Goal: Complete application form: Complete application form

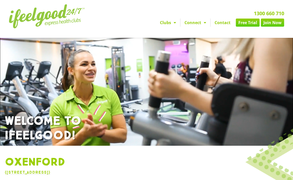
click at [274, 22] on link "Join Now" at bounding box center [272, 22] width 23 height 8
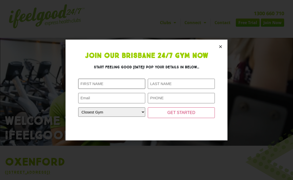
click at [124, 83] on input "First Name (Required)" at bounding box center [111, 83] width 67 height 10
type input "[PERSON_NAME]"
click at [172, 85] on input "Last Name (Required)" at bounding box center [181, 83] width 67 height 10
type input "[PERSON_NAME]"
click at [153, 97] on input "Phone (Required)" at bounding box center [181, 98] width 67 height 10
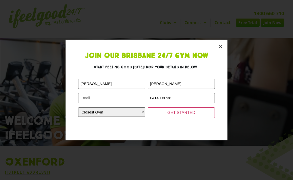
type input "0414098738"
click at [116, 110] on select "Closest Gym [GEOGRAPHIC_DATA] [GEOGRAPHIC_DATA] [GEOGRAPHIC_DATA] [GEOGRAPHIC_D…" at bounding box center [111, 111] width 67 height 9
select select "Oxenford"
click at [78, 107] on select "Closest Gym [GEOGRAPHIC_DATA] [GEOGRAPHIC_DATA] [GEOGRAPHIC_DATA] [GEOGRAPHIC_D…" at bounding box center [111, 111] width 67 height 9
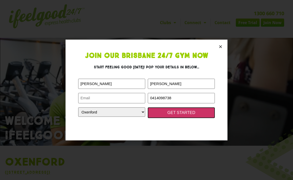
click at [165, 114] on input "GET STARTED" at bounding box center [181, 112] width 67 height 11
click at [180, 112] on input "GET STARTED" at bounding box center [181, 112] width 67 height 11
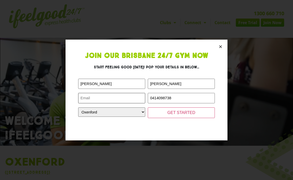
click at [129, 97] on input "Email (Required)" at bounding box center [111, 98] width 67 height 10
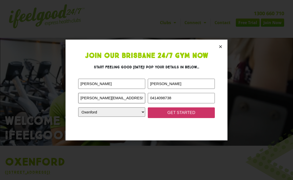
type input "[PERSON_NAME][EMAIL_ADDRESS][DOMAIN_NAME]"
click at [171, 113] on input "GET STARTED" at bounding box center [181, 112] width 67 height 11
click at [176, 114] on input "GET STARTED" at bounding box center [181, 112] width 67 height 11
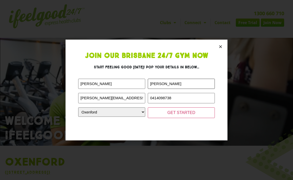
click at [152, 84] on input "[PERSON_NAME]" at bounding box center [181, 83] width 67 height 10
type input "[PERSON_NAME]"
click at [82, 84] on input "[PERSON_NAME]" at bounding box center [111, 83] width 67 height 10
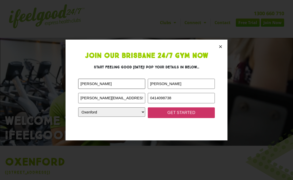
type input "[PERSON_NAME]"
click at [173, 114] on input "GET STARTED" at bounding box center [181, 112] width 67 height 11
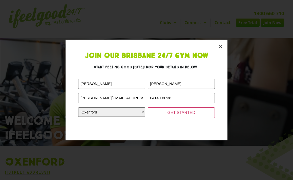
click at [222, 47] on icon "Close" at bounding box center [221, 47] width 4 height 4
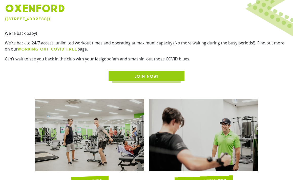
click at [156, 77] on span "JOIN NOW!" at bounding box center [146, 76] width 24 height 6
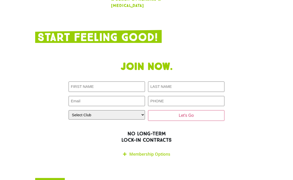
scroll to position [892, 0]
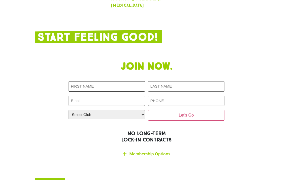
click at [121, 81] on input "First NAME (Required)" at bounding box center [107, 86] width 76 height 10
type input "[PERSON_NAME]"
click at [176, 81] on input "LAST NAME (Required)" at bounding box center [186, 86] width 76 height 10
type input "[PERSON_NAME]"
click at [127, 95] on input "Email (Required)" at bounding box center [107, 100] width 76 height 10
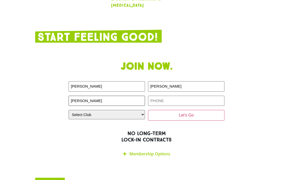
type input "[PERSON_NAME]"
click at [103, 110] on select "Select Club [GEOGRAPHIC_DATA] [GEOGRAPHIC_DATA] [GEOGRAPHIC_DATA] [GEOGRAPHIC_D…" at bounding box center [107, 114] width 76 height 9
select select "Oxenford"
click at [69, 110] on select "Select Club [GEOGRAPHIC_DATA] [GEOGRAPHIC_DATA] [GEOGRAPHIC_DATA] [GEOGRAPHIC_D…" at bounding box center [107, 114] width 76 height 9
click at [166, 95] on input "PHONE (Required)" at bounding box center [186, 100] width 76 height 10
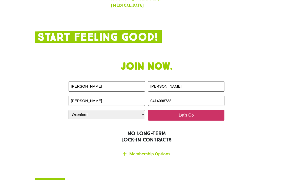
type input "0414098738"
click at [183, 110] on input "Let's Go" at bounding box center [186, 115] width 76 height 11
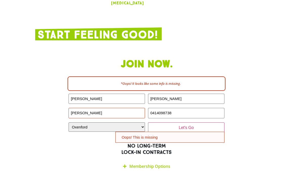
scroll to position [898, 0]
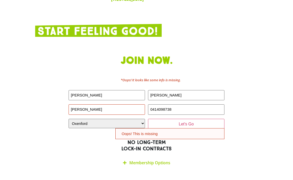
click at [108, 104] on input "[PERSON_NAME]" at bounding box center [107, 109] width 76 height 10
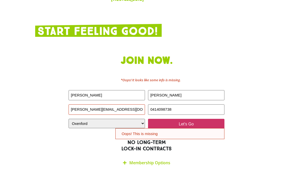
type input "Veanna.710@gmail.com"
click at [190, 118] on input "Let's Go" at bounding box center [186, 123] width 76 height 11
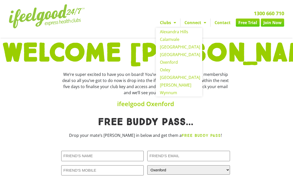
click at [174, 23] on span "Menu" at bounding box center [173, 22] width 5 height 9
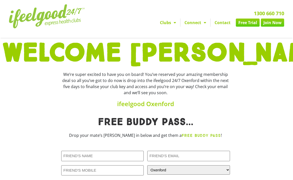
click at [174, 23] on span "Menu" at bounding box center [173, 22] width 5 height 9
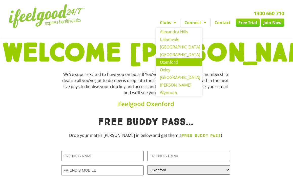
click at [173, 62] on link "Oxenford" at bounding box center [179, 62] width 46 height 8
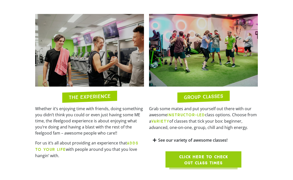
scroll to position [258, 0]
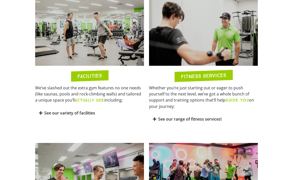
click at [93, 73] on h2 "FACILITIES" at bounding box center [89, 76] width 25 height 6
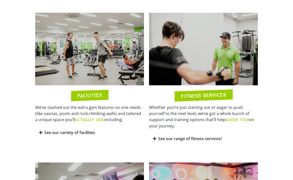
scroll to position [232, 0]
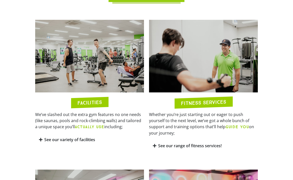
click at [54, 137] on link "See our variety of facilities" at bounding box center [69, 139] width 51 height 6
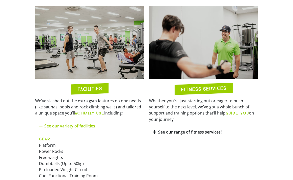
scroll to position [233, 0]
